Goal: Task Accomplishment & Management: Use online tool/utility

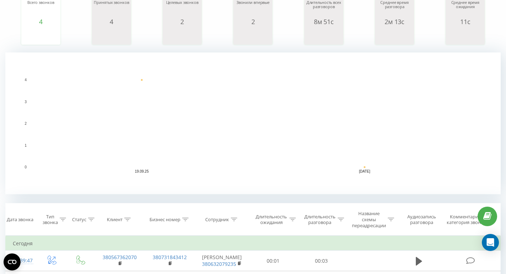
scroll to position [102, 0]
